Goal: Task Accomplishment & Management: Complete application form

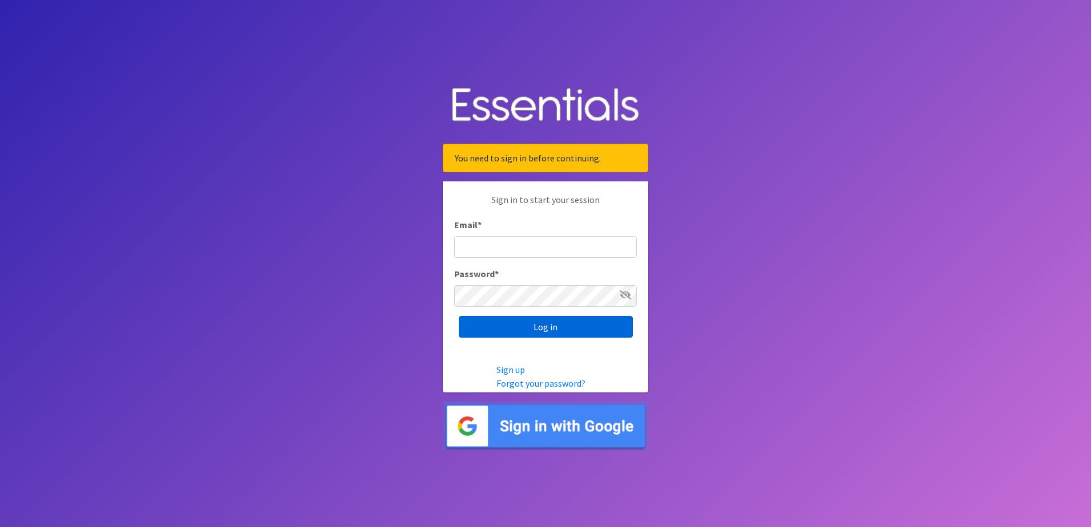
type input "[EMAIL_ADDRESS][DOMAIN_NAME]"
click at [494, 330] on input "Log in" at bounding box center [546, 327] width 174 height 22
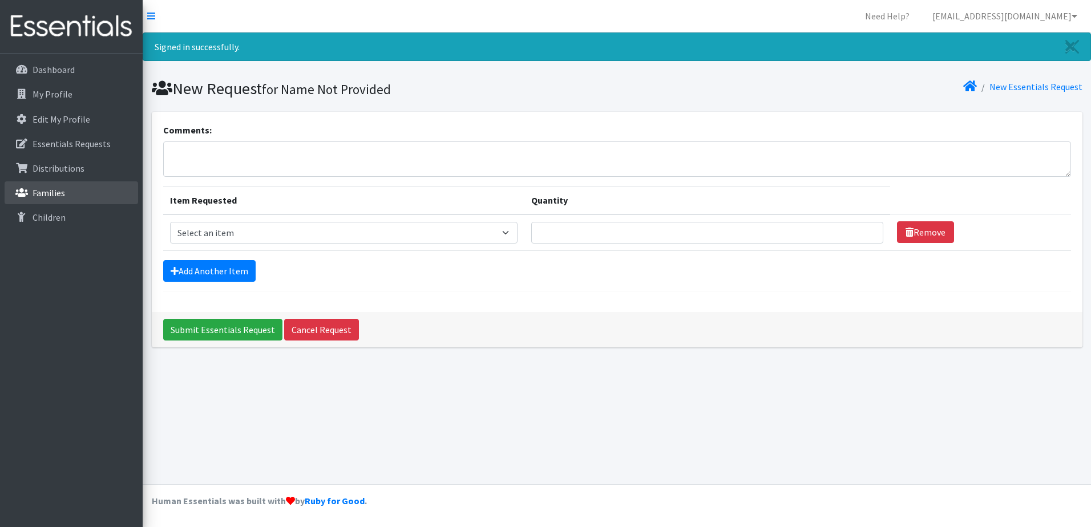
click at [46, 193] on p "Families" at bounding box center [49, 192] width 33 height 11
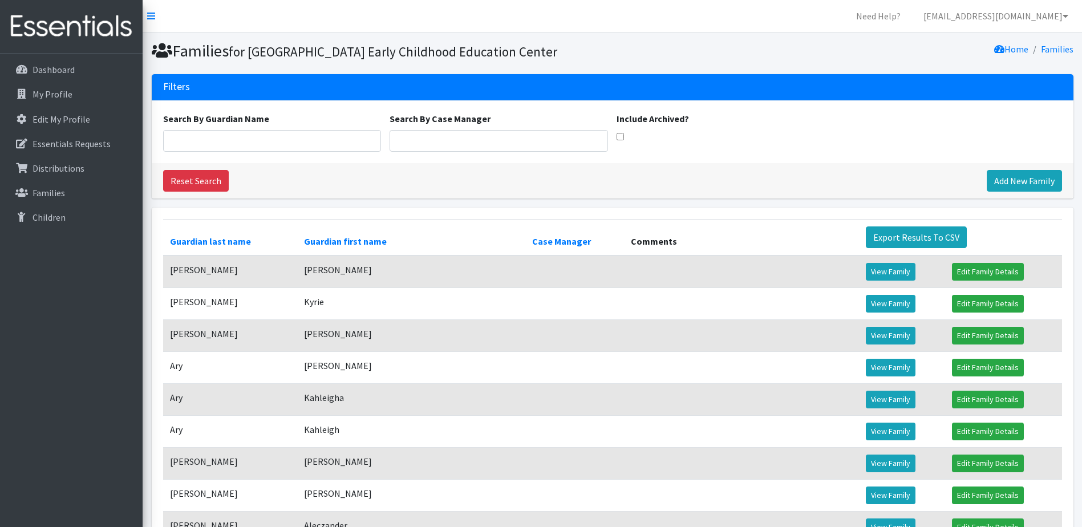
click at [1025, 199] on div "Reset Search Add New Family" at bounding box center [613, 180] width 922 height 35
click at [1018, 192] on link "Add New Family" at bounding box center [1024, 181] width 75 height 22
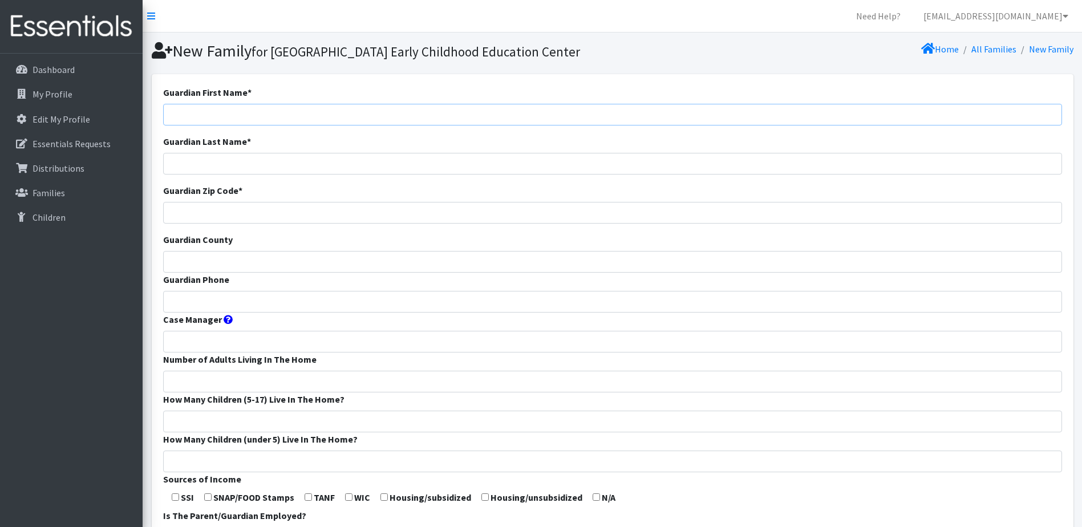
click at [197, 125] on input "Guardian First Name *" at bounding box center [612, 115] width 899 height 22
type input "Kylie"
type input "Owensby"
type input "65804"
click at [178, 273] on input "Guardian County" at bounding box center [612, 262] width 899 height 22
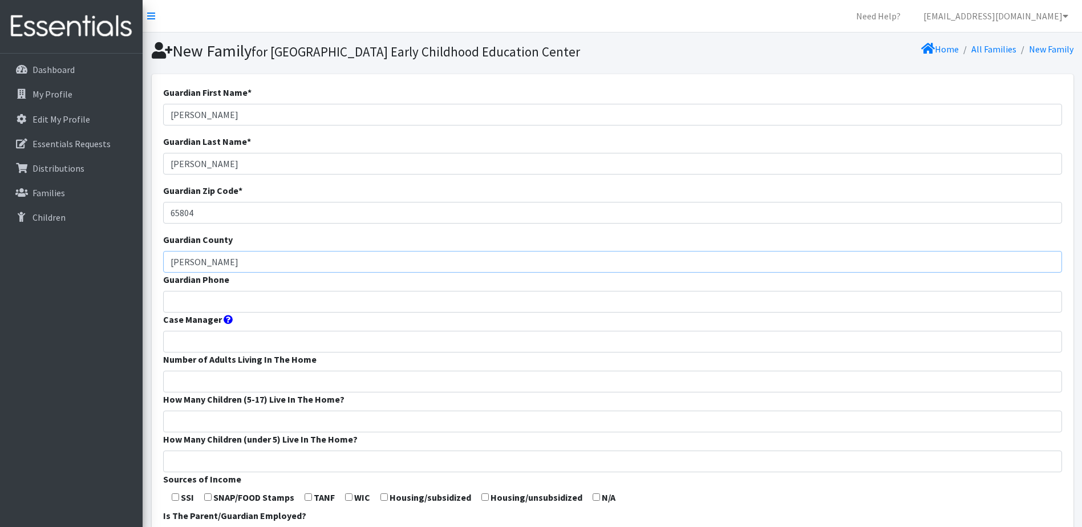
type input "greene"
type input "4176892511"
type input "2"
type input "1"
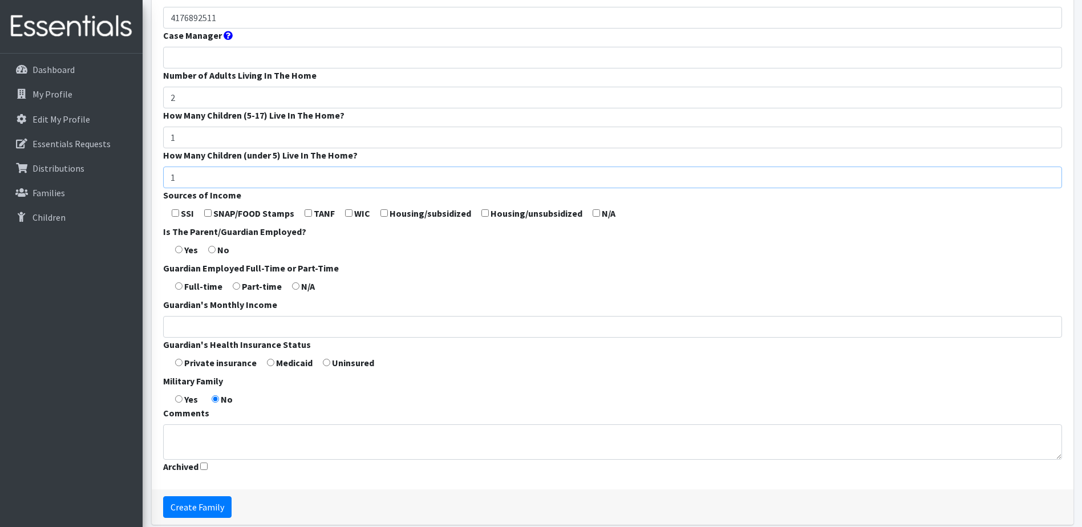
scroll to position [285, 0]
type input "1"
click at [178, 252] on input "radio" at bounding box center [178, 248] width 7 height 7
radio input "true"
click at [179, 289] on input "radio" at bounding box center [178, 284] width 7 height 7
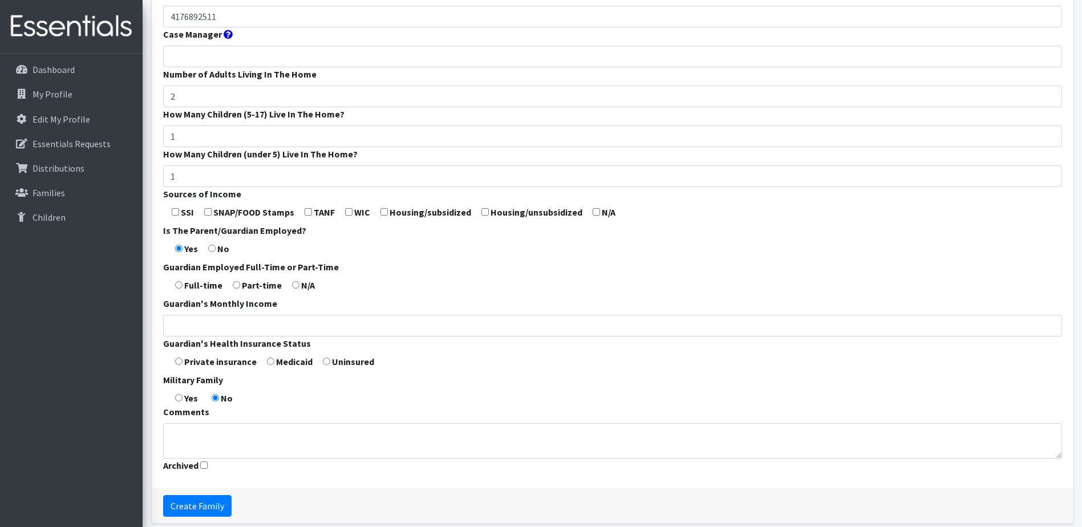
radio input "true"
click at [200, 337] on input "Guardian's Monthly Income" at bounding box center [612, 326] width 899 height 22
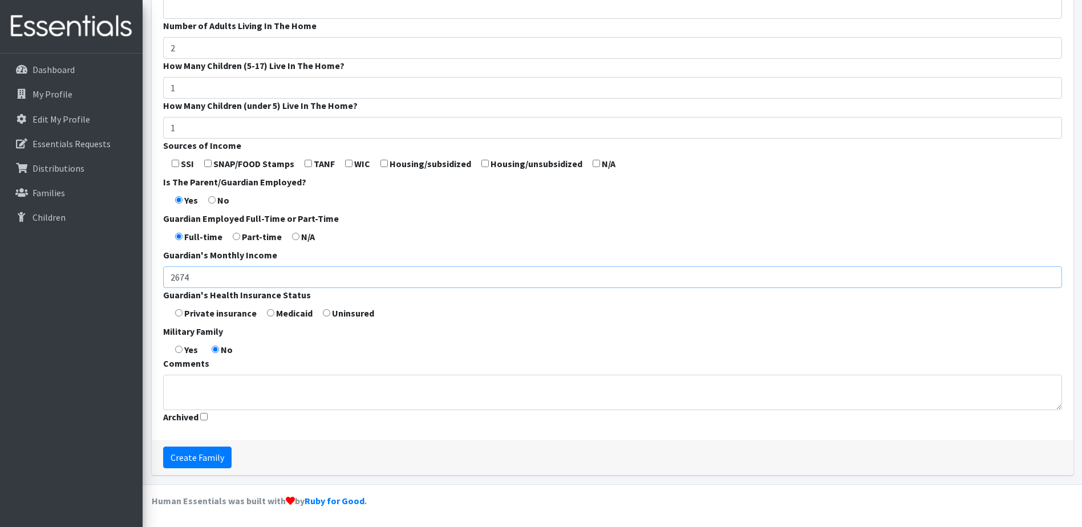
scroll to position [353, 0]
type input "2674"
click at [179, 314] on input "radio" at bounding box center [178, 312] width 7 height 7
radio input "true"
click at [208, 459] on input "Create Family" at bounding box center [197, 458] width 68 height 22
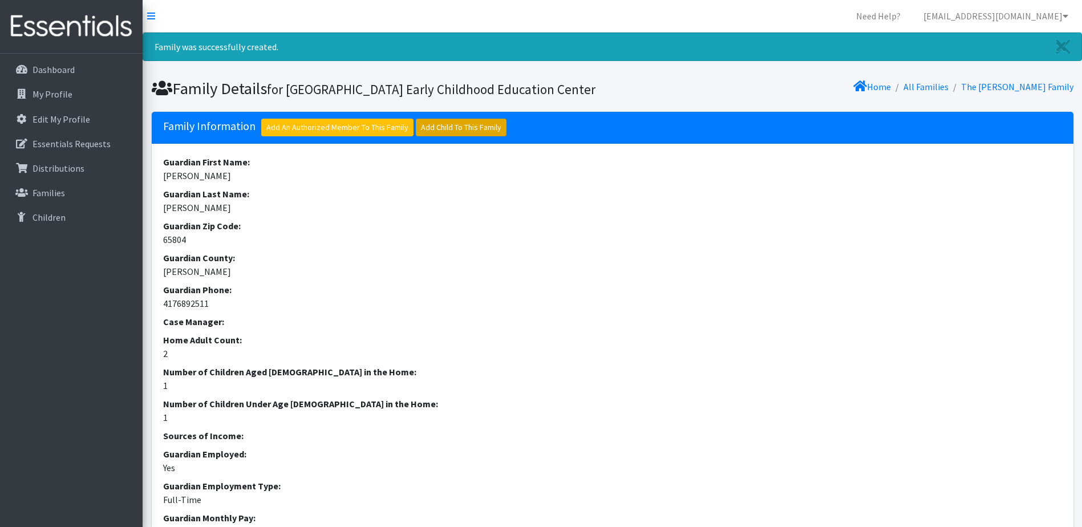
click at [452, 136] on link "Add Child To This Family" at bounding box center [461, 128] width 91 height 18
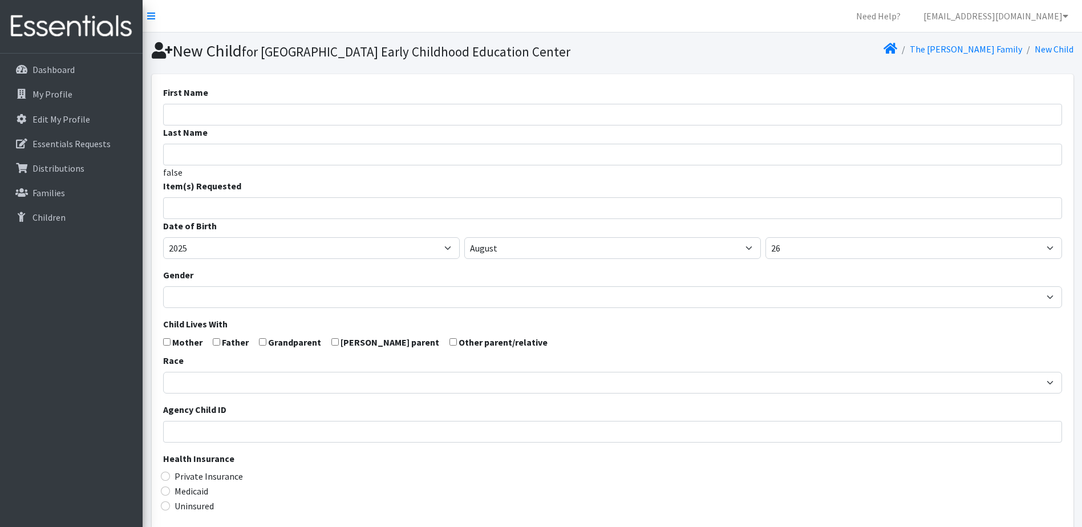
select select
click at [387, 125] on input "First Name" at bounding box center [612, 115] width 899 height 22
type input "[PERSON_NAME]"
click at [342, 212] on input "search" at bounding box center [620, 206] width 895 height 10
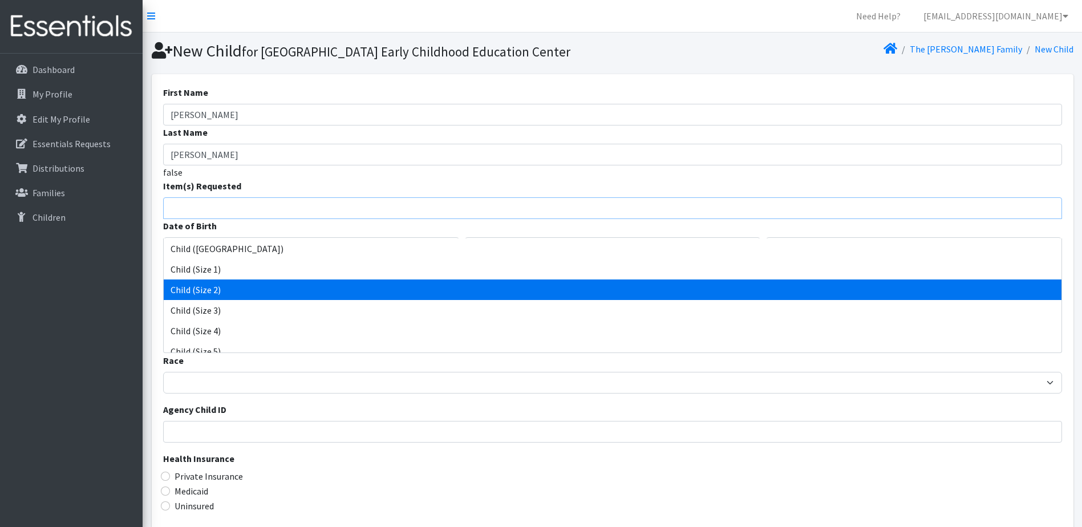
select select "3065"
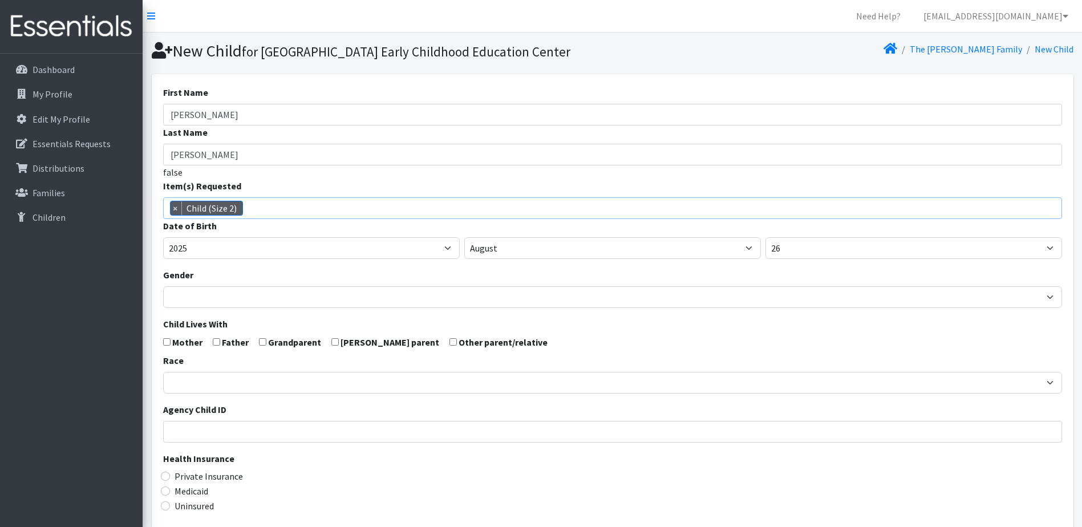
scroll to position [24, 0]
click at [508, 259] on select "January February March April May June July August September October November De…" at bounding box center [612, 248] width 297 height 22
select select "4"
click at [464, 257] on select "January February March April May June July August September October November De…" at bounding box center [612, 248] width 297 height 22
click at [789, 259] on select "1 2 3 4 5 6 7 8 9 10 11 12 13 14 15 16 17 18 19 20 21 22 23 24 25 26 27 28 29 3…" at bounding box center [913, 248] width 297 height 22
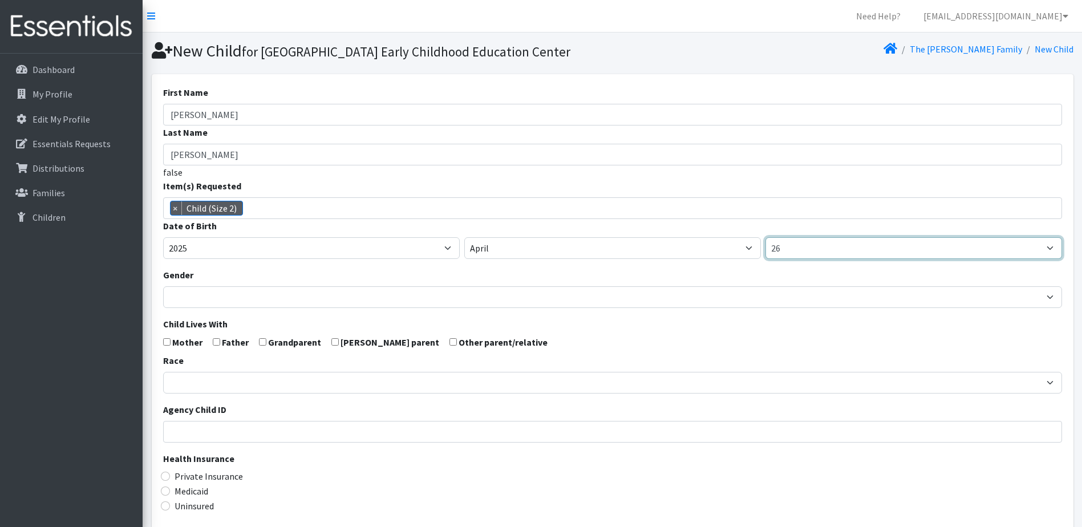
select select "27"
click at [765, 257] on select "1 2 3 4 5 6 7 8 9 10 11 12 13 14 15 16 17 18 19 20 21 22 23 24 25 26 27 28 29 3…" at bounding box center [913, 248] width 297 height 22
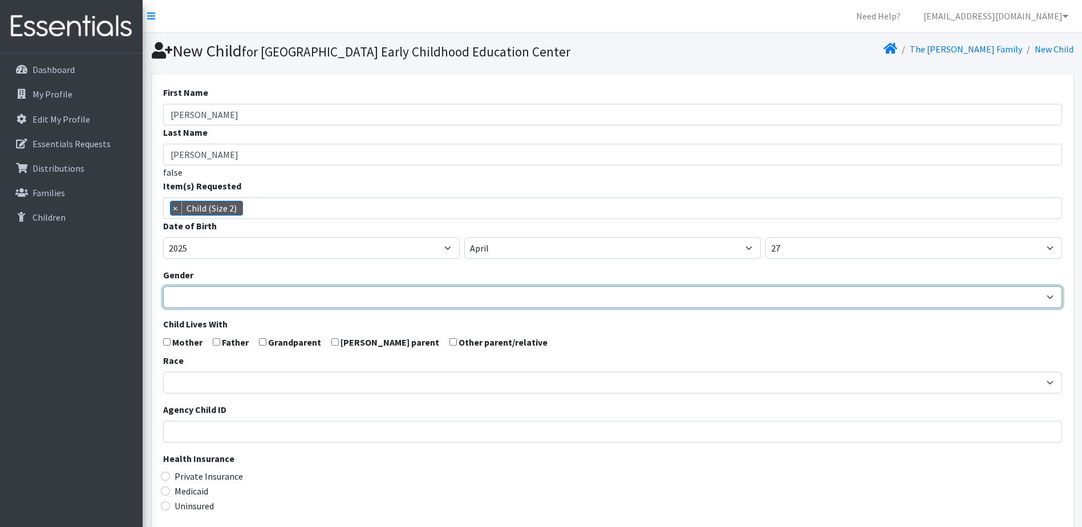
click at [192, 308] on select "Male Female" at bounding box center [612, 297] width 899 height 22
select select "[DEMOGRAPHIC_DATA]"
click at [163, 306] on select "Male Female" at bounding box center [612, 297] width 899 height 22
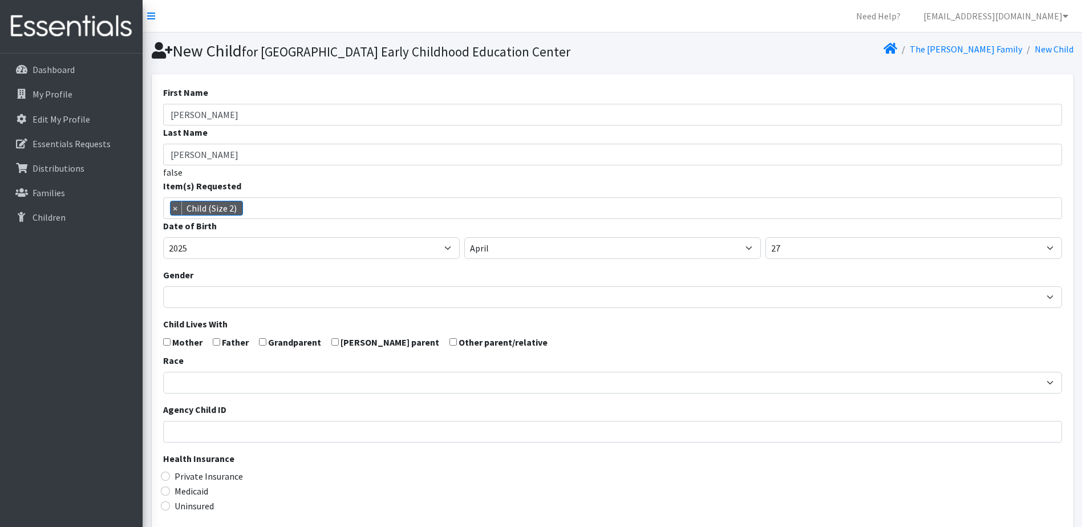
click at [168, 346] on input "checkbox" at bounding box center [166, 341] width 7 height 7
checkbox input "true"
click at [217, 346] on input "checkbox" at bounding box center [216, 341] width 7 height 7
checkbox input "true"
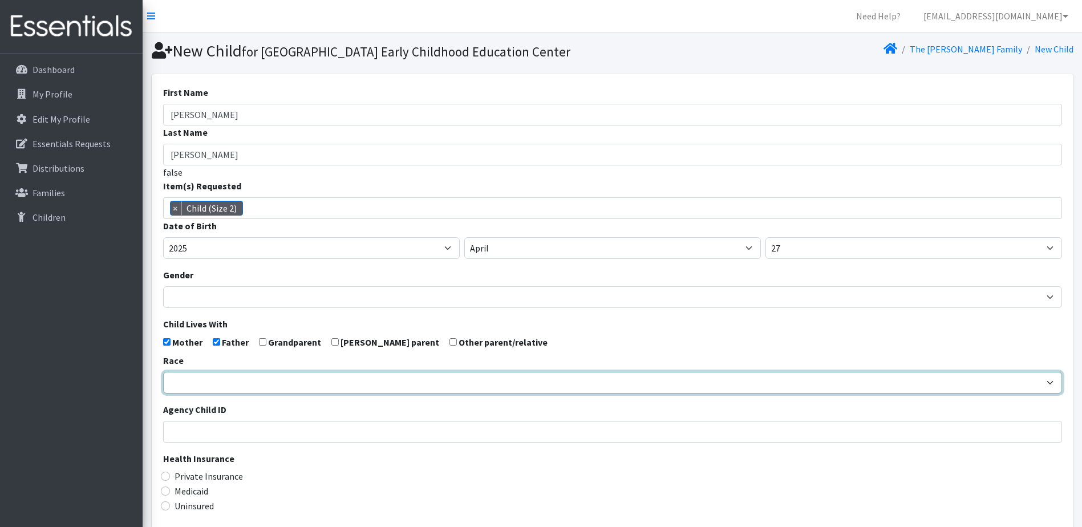
click at [218, 394] on select "African American Caucasian Hispanic Asian American Indian Pacific Islander Mult…" at bounding box center [612, 383] width 899 height 22
select select "Caucasian"
click at [163, 391] on select "African American Caucasian Hispanic Asian American Indian Pacific Islander Mult…" at bounding box center [612, 383] width 899 height 22
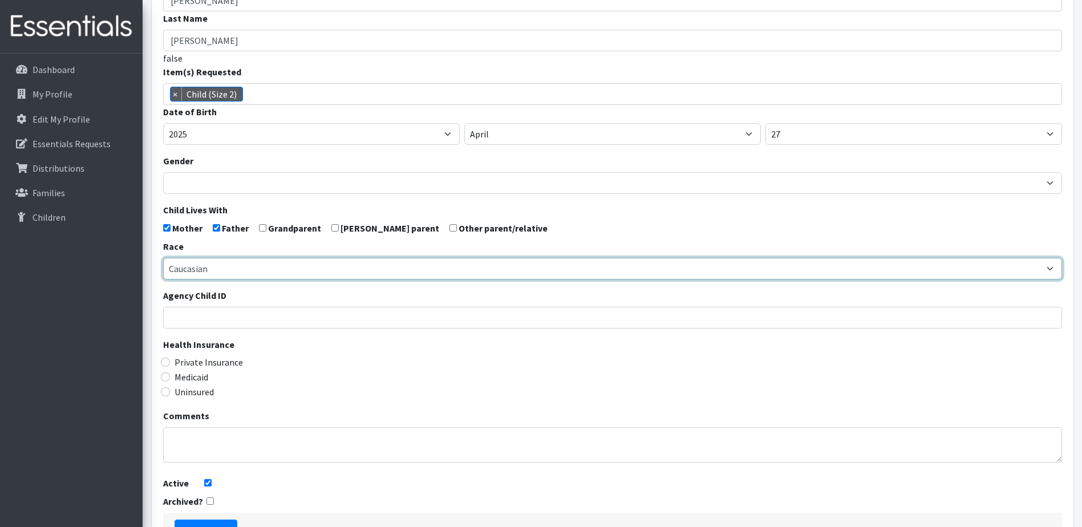
scroll to position [171, 0]
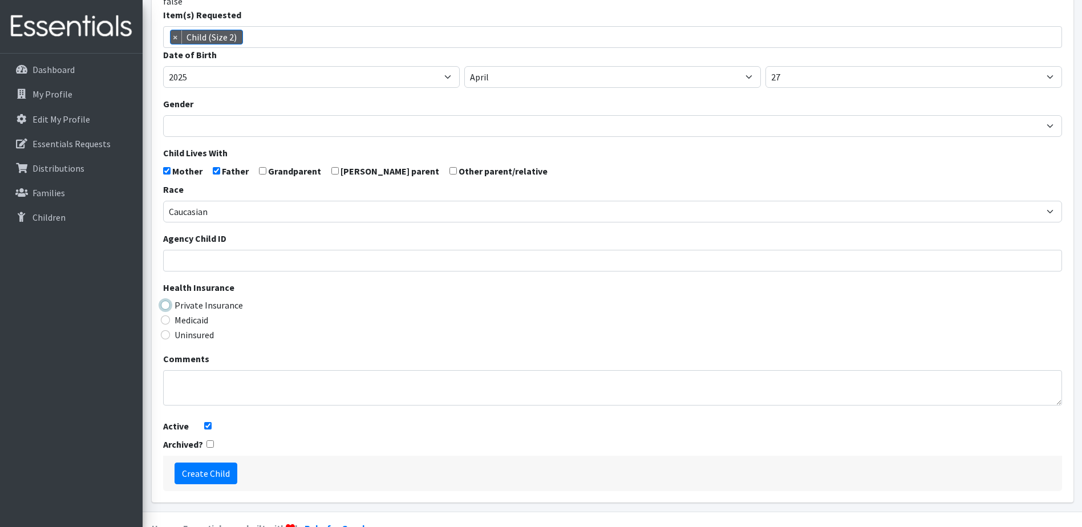
click at [164, 310] on input "Private Insurance" at bounding box center [165, 305] width 9 height 9
radio input "true"
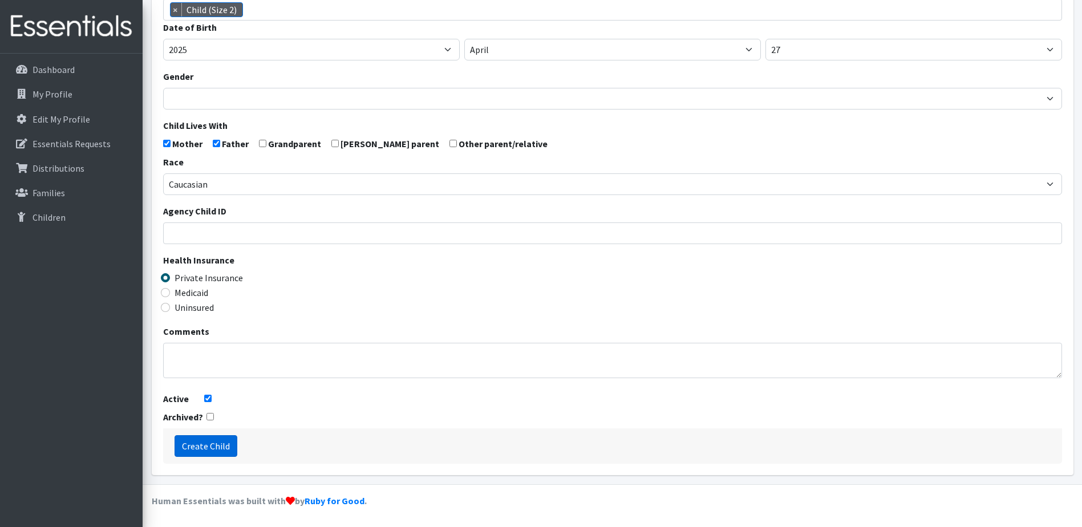
click at [200, 448] on input "Create Child" at bounding box center [206, 446] width 63 height 22
